Goal: Information Seeking & Learning: Learn about a topic

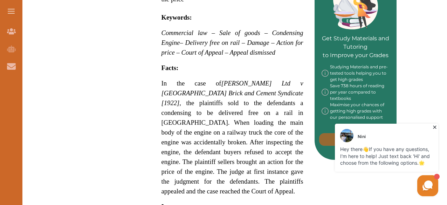
scroll to position [350, 0]
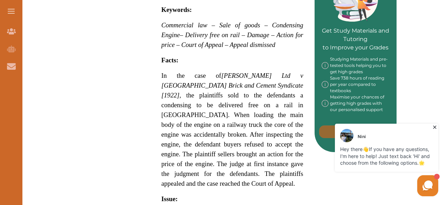
drag, startPoint x: 261, startPoint y: 162, endPoint x: 178, endPoint y: 147, distance: 84.0
click at [178, 147] on p "In the case of Underwood Ltd v Burgh Castle Brick and Cement Syndicate [1922] ,…" at bounding box center [232, 130] width 142 height 118
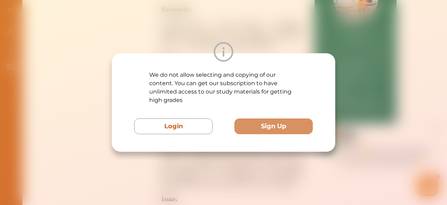
click at [394, 12] on div "We do not allow selecting and copying of our content. You can get our subscript…" at bounding box center [223, 102] width 447 height 205
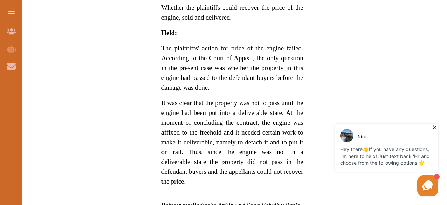
scroll to position [556, 0]
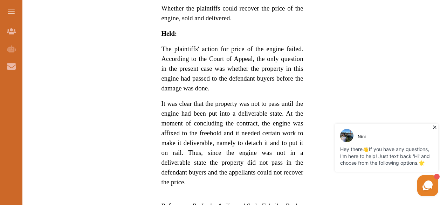
drag, startPoint x: 157, startPoint y: 24, endPoint x: 194, endPoint y: 157, distance: 137.9
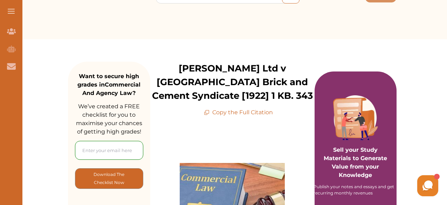
scroll to position [52, 0]
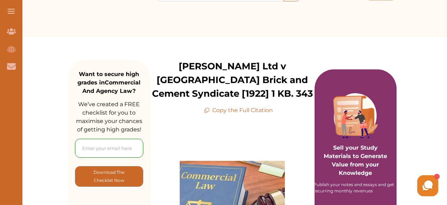
click at [260, 107] on p "Copy the Full Citation" at bounding box center [238, 110] width 69 height 8
click at [263, 109] on p "Copy the Full Citation" at bounding box center [238, 110] width 69 height 8
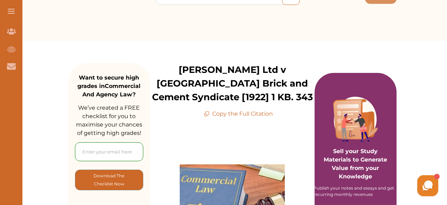
scroll to position [49, 0]
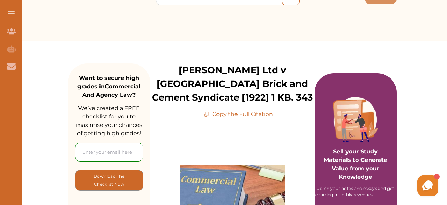
click at [244, 113] on p "Copy the Full Citation" at bounding box center [238, 114] width 69 height 8
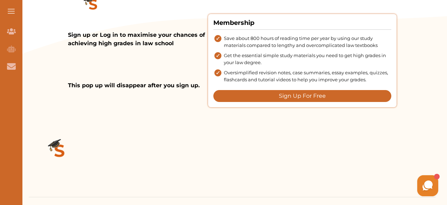
scroll to position [1062, 0]
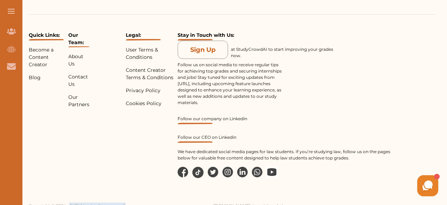
drag, startPoint x: 67, startPoint y: 186, endPoint x: 91, endPoint y: 205, distance: 30.4
